Goal: Use online tool/utility: Utilize a website feature to perform a specific function

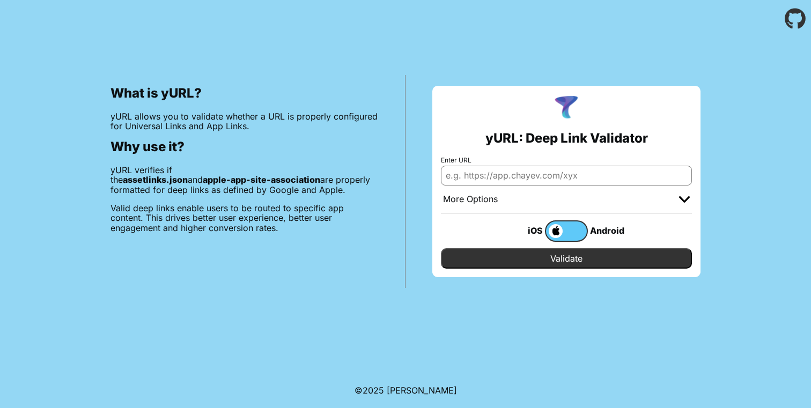
click at [562, 170] on input "Enter URL" at bounding box center [566, 175] width 251 height 19
paste input "[URL][DOMAIN_NAME]"
type input "[URL][DOMAIN_NAME]"
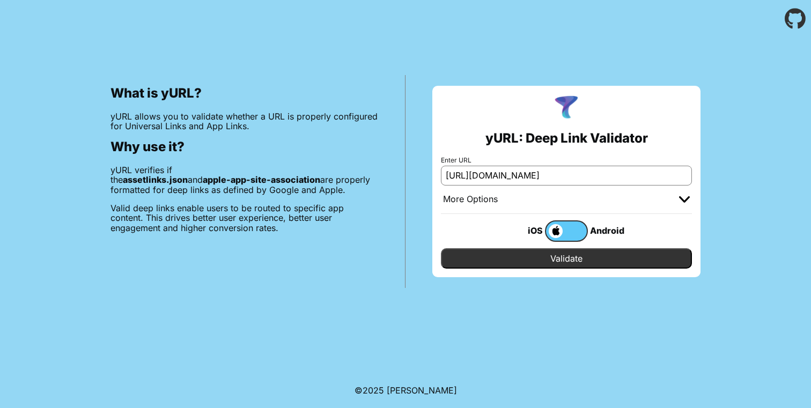
click at [602, 259] on input "Validate" at bounding box center [566, 258] width 251 height 20
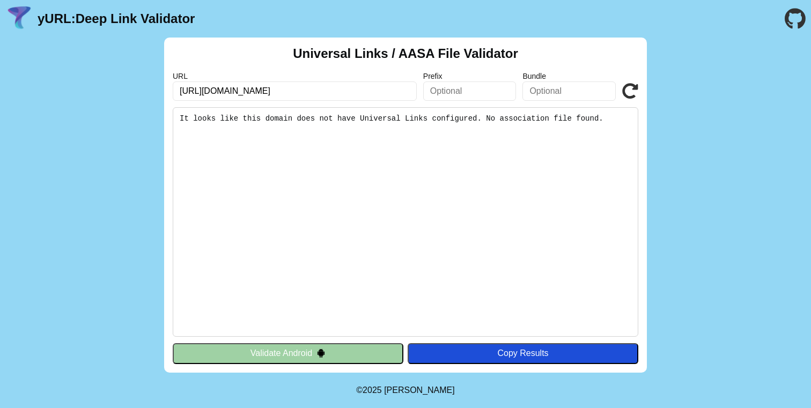
click at [243, 92] on input "[URL][DOMAIN_NAME]" at bounding box center [295, 90] width 244 height 19
drag, startPoint x: 309, startPoint y: 89, endPoint x: 205, endPoint y: 90, distance: 103.5
click at [205, 90] on input "[URL][DOMAIN_NAME]" at bounding box center [295, 90] width 244 height 19
click at [284, 88] on input "https://metaone.com.my/bh/en/registration?revisit=l7FIioZljiW5oCX6ihLxkqhIwcXER…" at bounding box center [295, 90] width 244 height 19
type input "[URL][DOMAIN_NAME]"
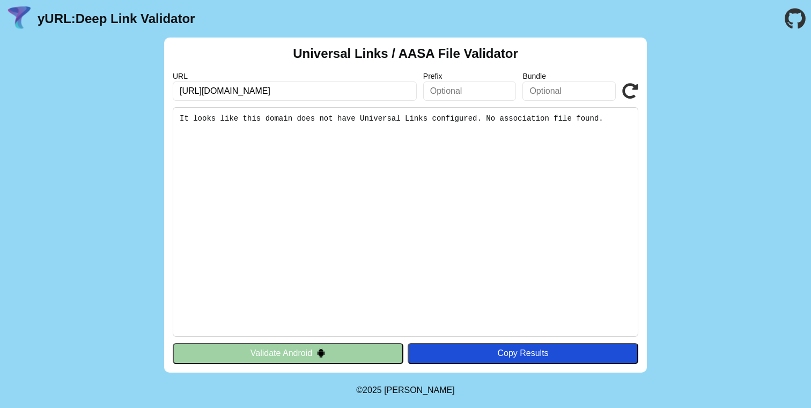
click at [632, 90] on icon at bounding box center [630, 91] width 16 height 16
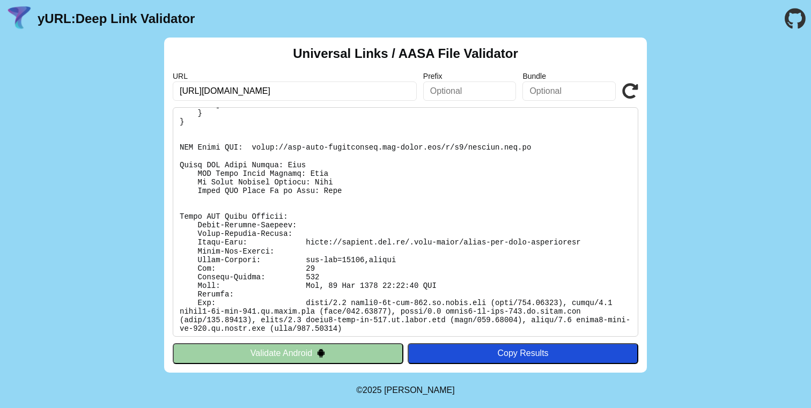
scroll to position [290, 0]
click at [335, 87] on input "[URL][DOMAIN_NAME]" at bounding box center [295, 90] width 244 height 19
paste input "[DOMAIN_NAME][URL]"
type input "[URL][DOMAIN_NAME]"
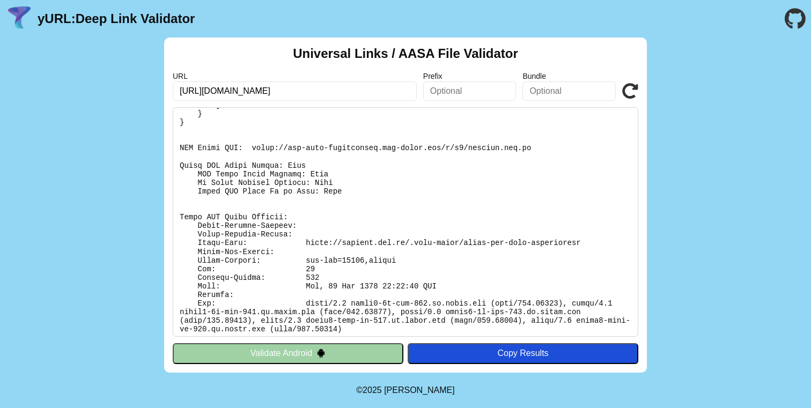
click at [629, 93] on icon at bounding box center [630, 91] width 16 height 16
